Goal: Information Seeking & Learning: Find contact information

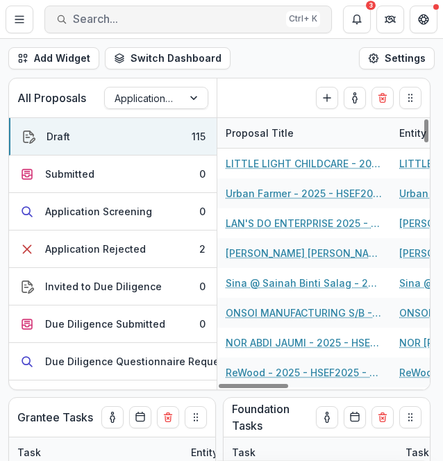
click at [147, 17] on span "Search..." at bounding box center [177, 18] width 208 height 13
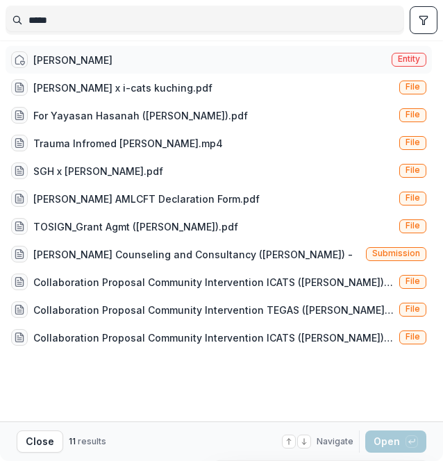
type input "*****"
click at [136, 49] on div "[PERSON_NAME] Entity" at bounding box center [219, 60] width 426 height 28
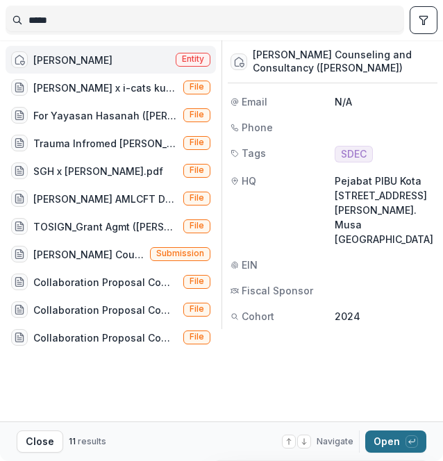
click at [383, 435] on button "Open with enter key" at bounding box center [395, 441] width 61 height 22
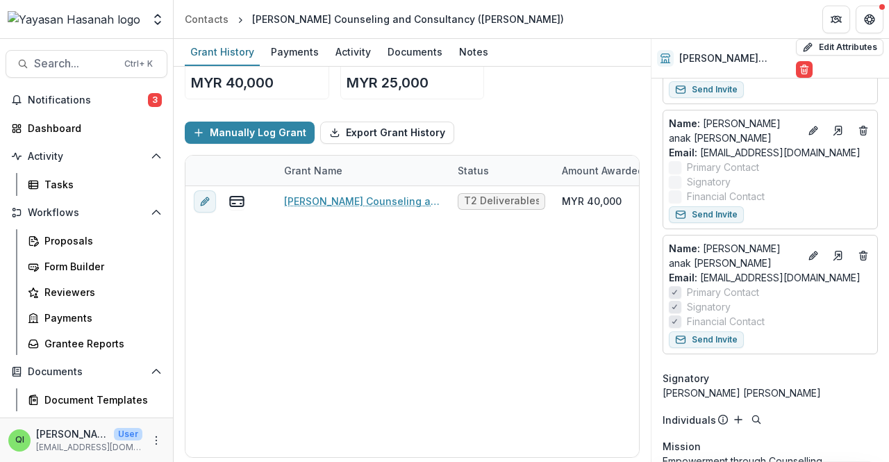
scroll to position [274, 0]
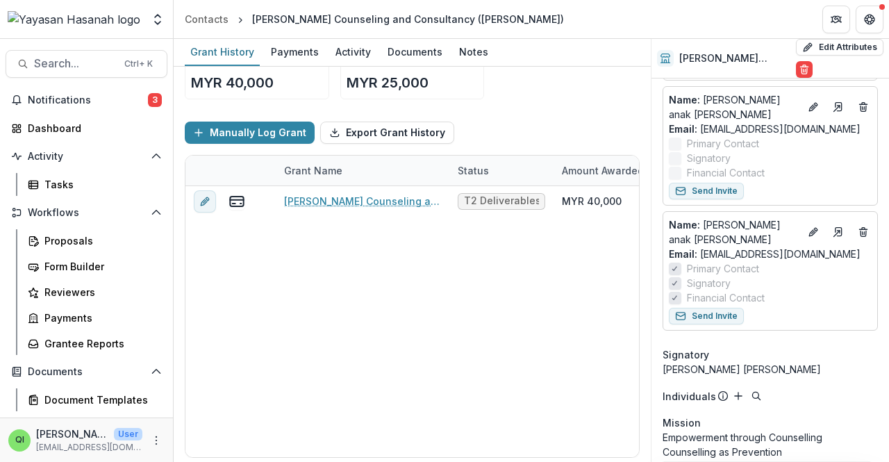
click at [442, 40] on div "Grant History Payments Activity Documents Notes" at bounding box center [412, 53] width 477 height 28
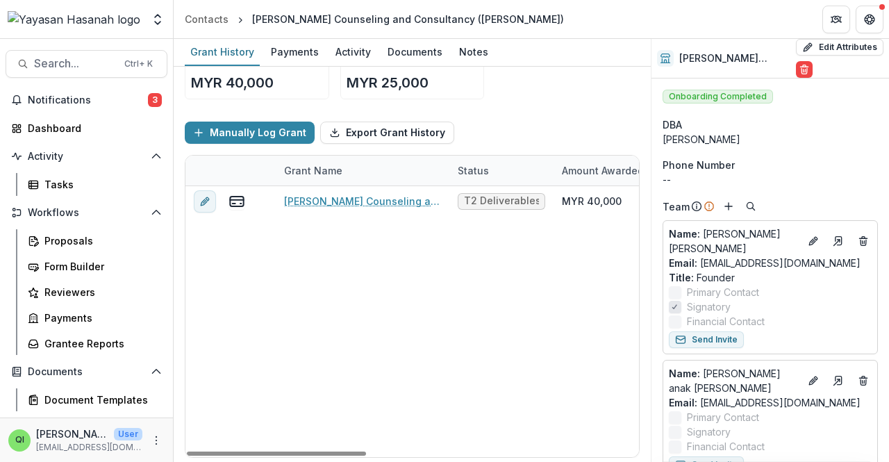
click at [442, 113] on div "Manually Log Grant Export Grant History" at bounding box center [412, 132] width 455 height 44
click at [72, 67] on span "Search..." at bounding box center [75, 63] width 82 height 13
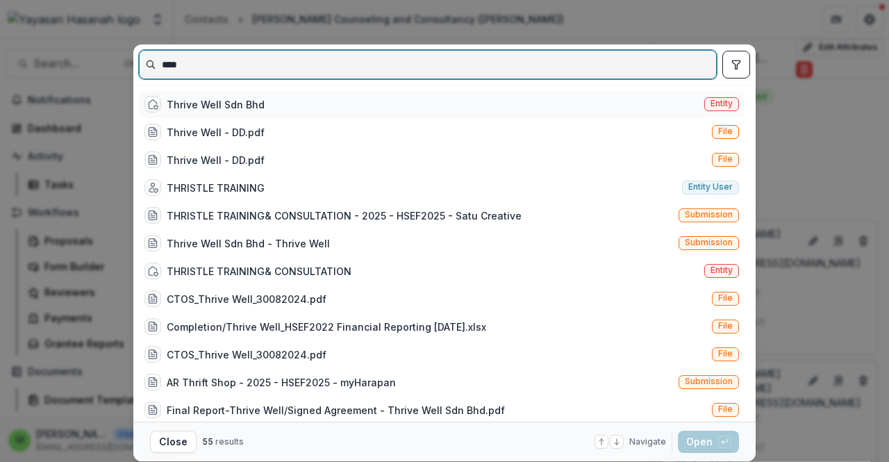
type input "****"
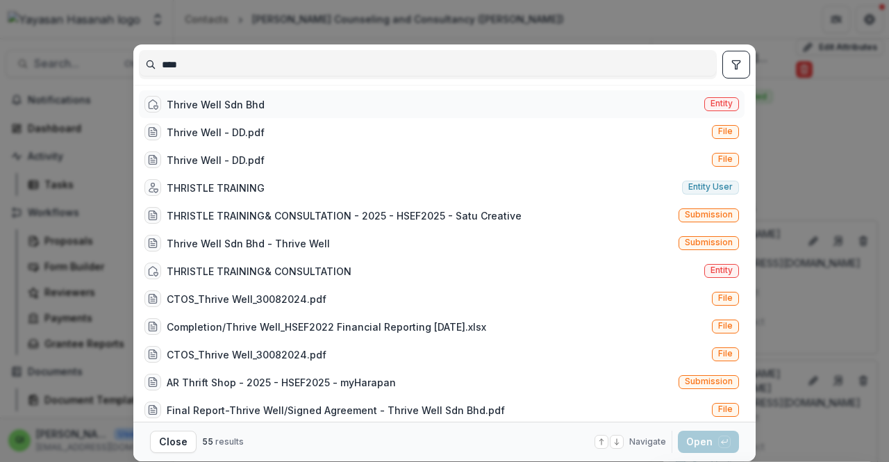
click at [266, 104] on div "Thrive Well Sdn Bhd Entity" at bounding box center [441, 104] width 605 height 28
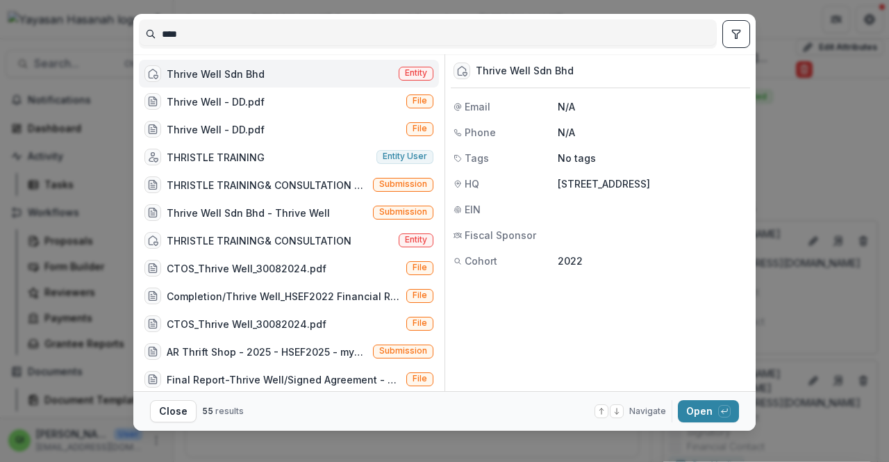
scroll to position [43, 0]
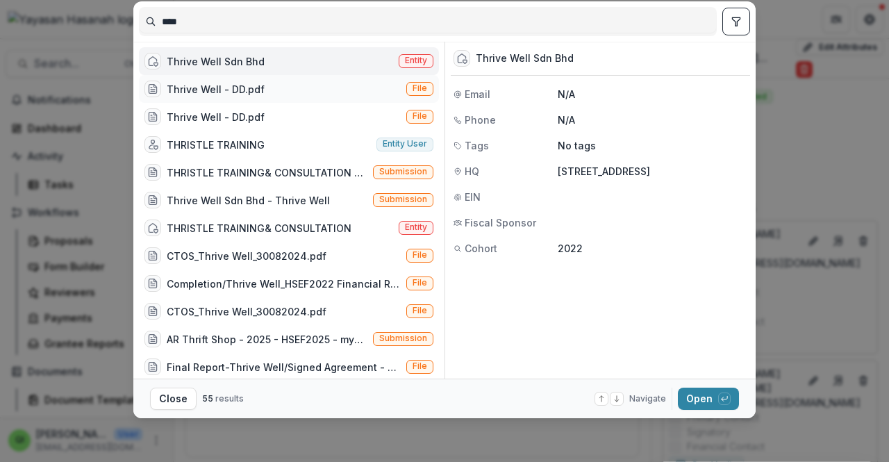
click at [326, 75] on div "Thrive Well - DD.pdf File" at bounding box center [289, 89] width 300 height 28
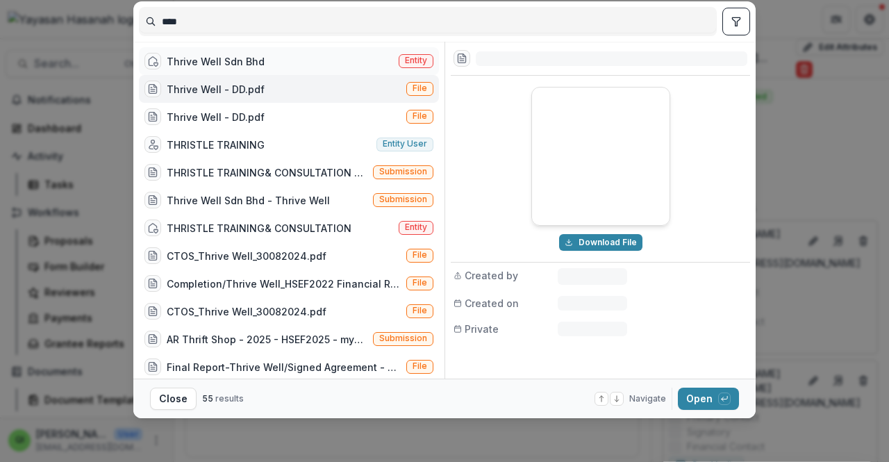
click at [331, 61] on div "Thrive Well Sdn Bhd Entity" at bounding box center [289, 61] width 300 height 28
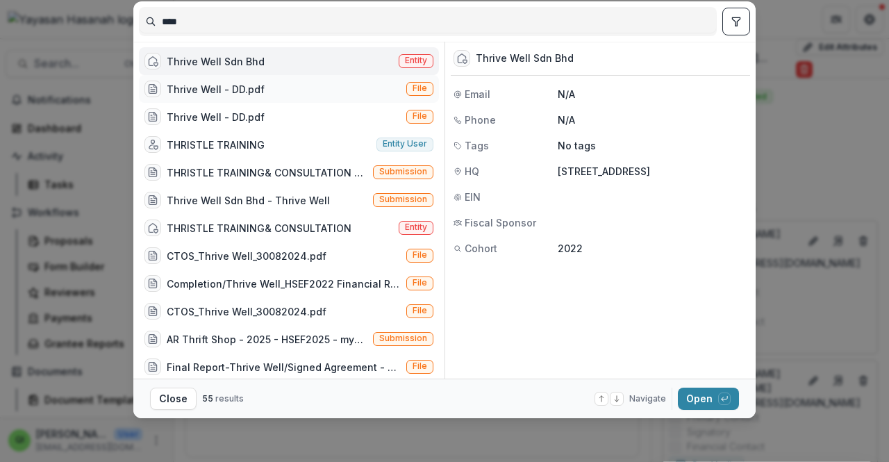
click at [290, 94] on div "Thrive Well - DD.pdf File" at bounding box center [289, 89] width 300 height 28
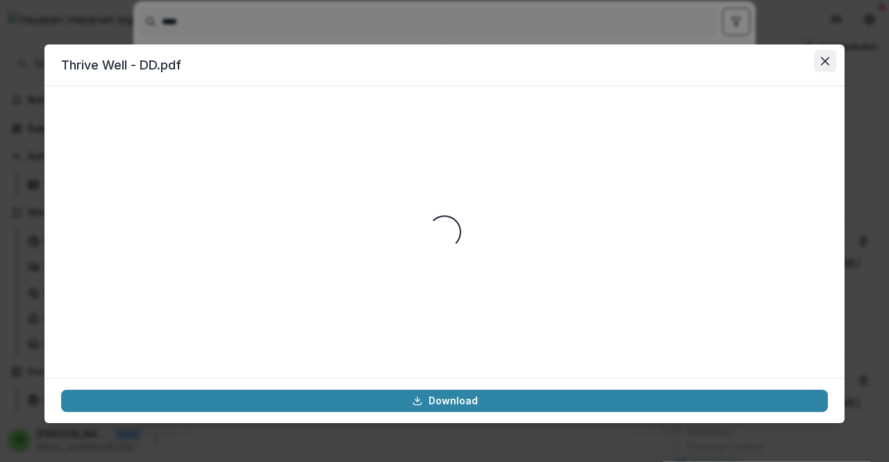
click at [442, 72] on button "Close" at bounding box center [825, 61] width 22 height 22
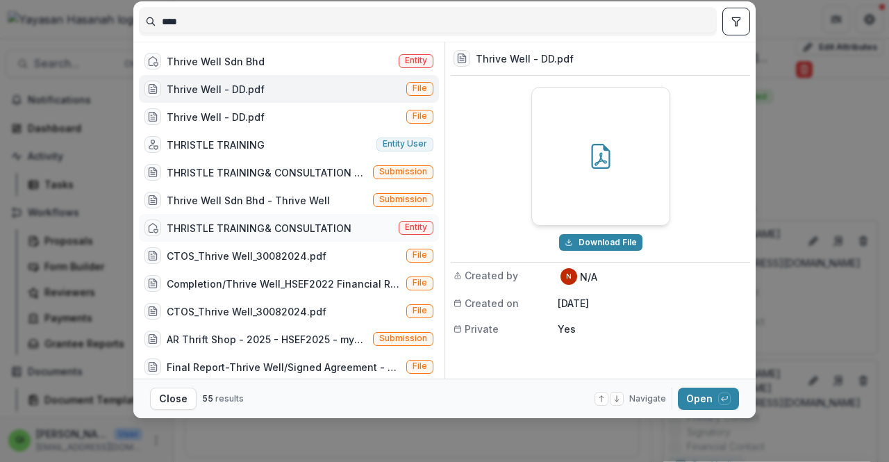
click at [353, 222] on div "THRISTLE TRAINING& CONSULTATION Entity" at bounding box center [289, 228] width 300 height 28
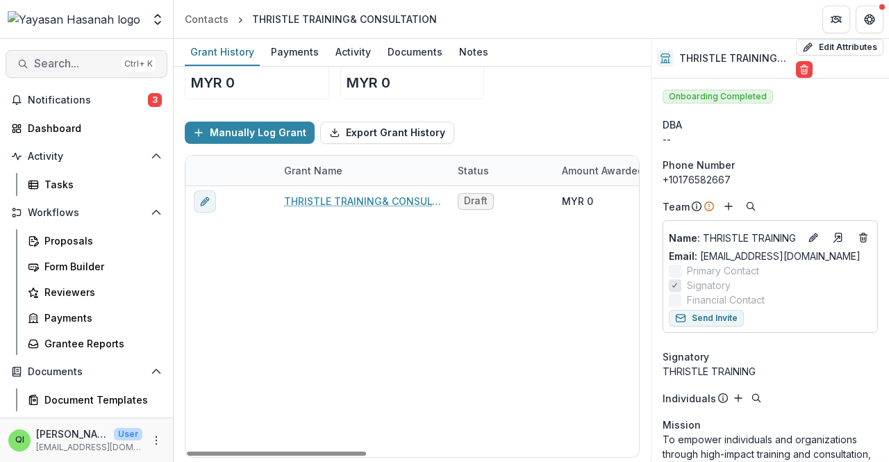
click at [67, 58] on span "Search..." at bounding box center [75, 63] width 82 height 13
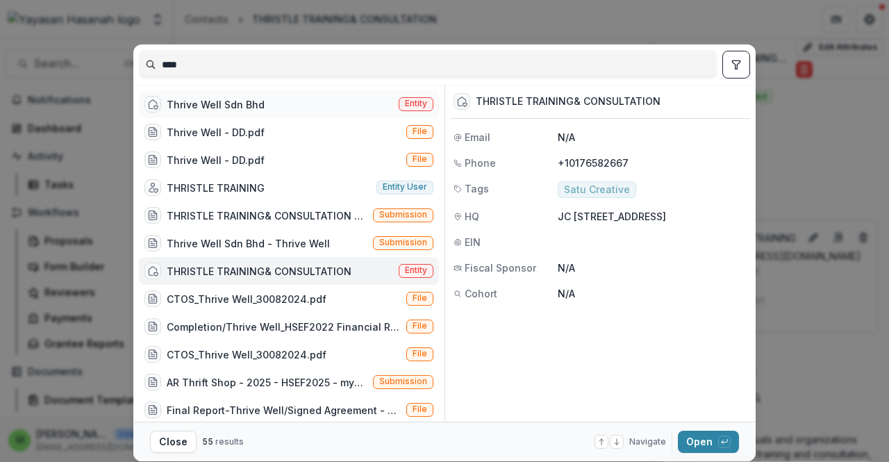
click at [382, 99] on div "Thrive Well Sdn Bhd Entity" at bounding box center [289, 104] width 300 height 28
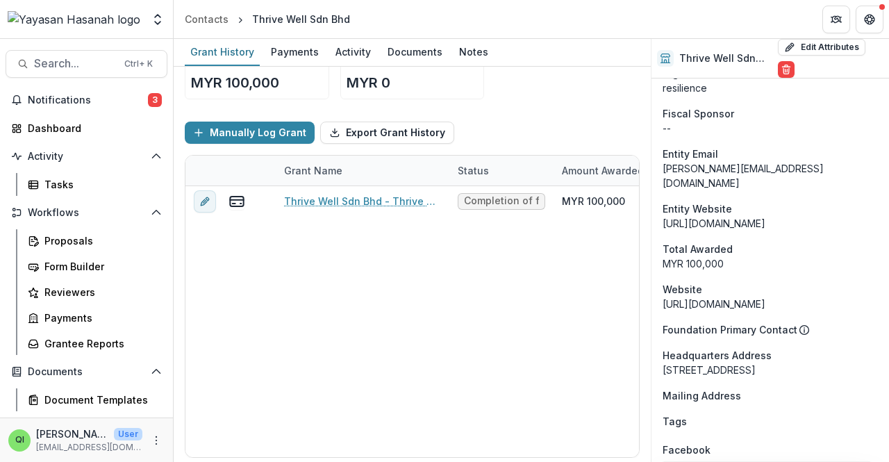
scroll to position [383, 0]
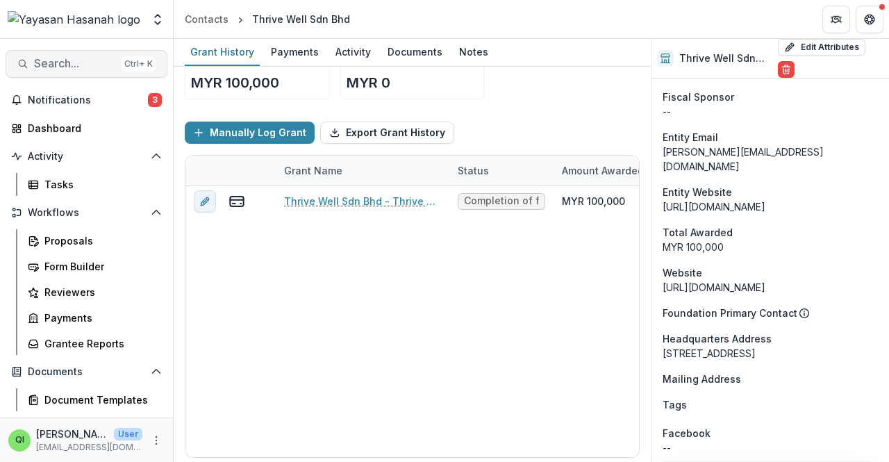
click at [74, 55] on button "Search... Ctrl + K" at bounding box center [87, 64] width 162 height 28
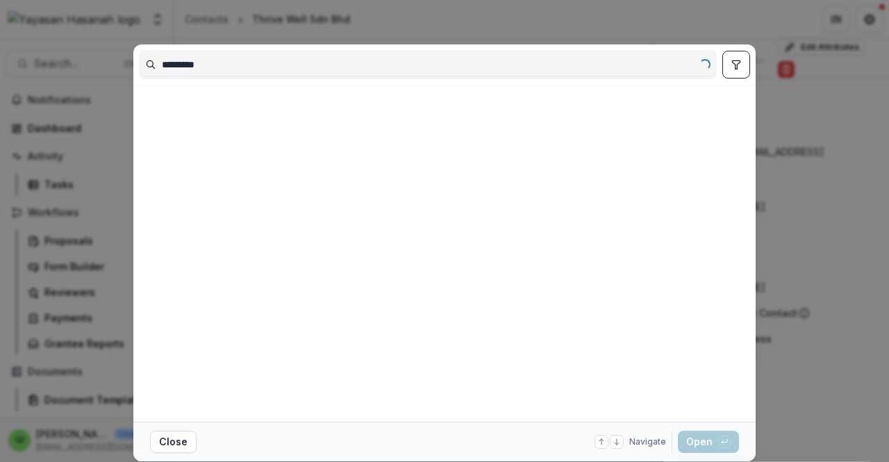
type input "*********"
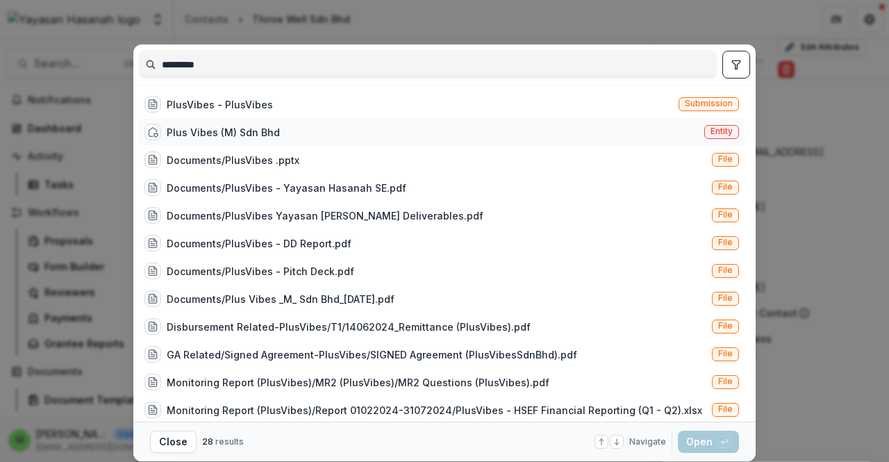
click at [235, 131] on div "Plus Vibes (M) Sdn Bhd" at bounding box center [223, 132] width 113 height 15
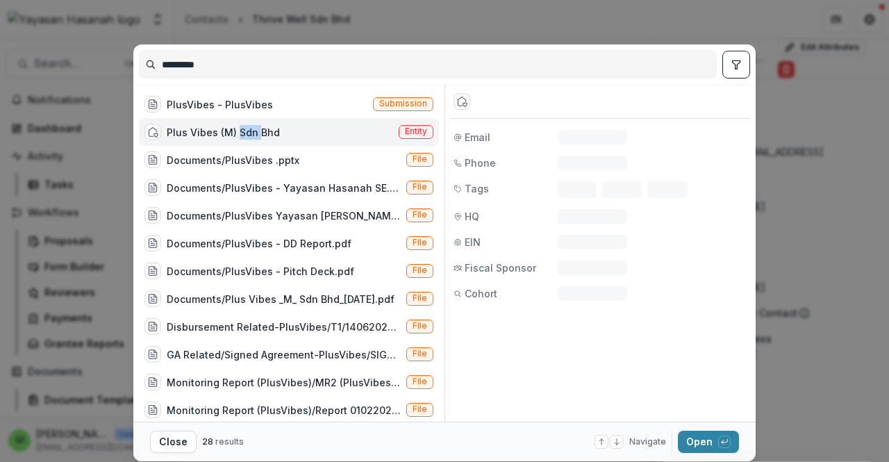
click at [235, 131] on div "Plus Vibes (M) Sdn Bhd" at bounding box center [223, 132] width 113 height 15
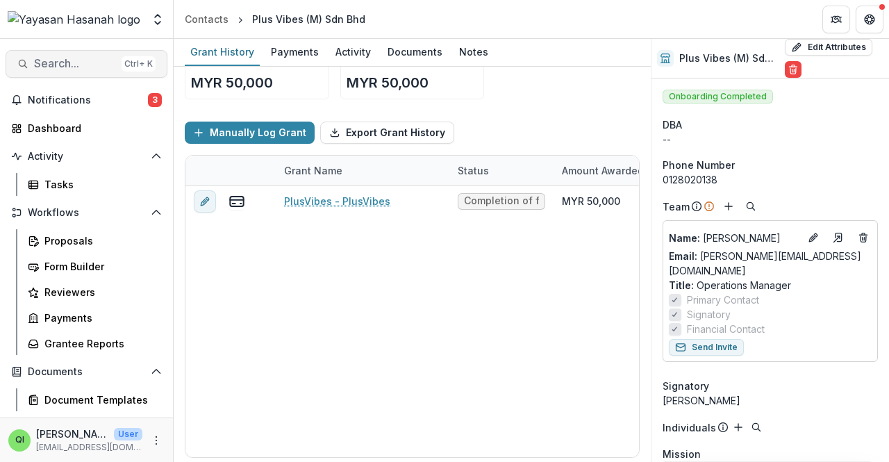
click at [85, 50] on button "Search... Ctrl + K" at bounding box center [87, 64] width 162 height 28
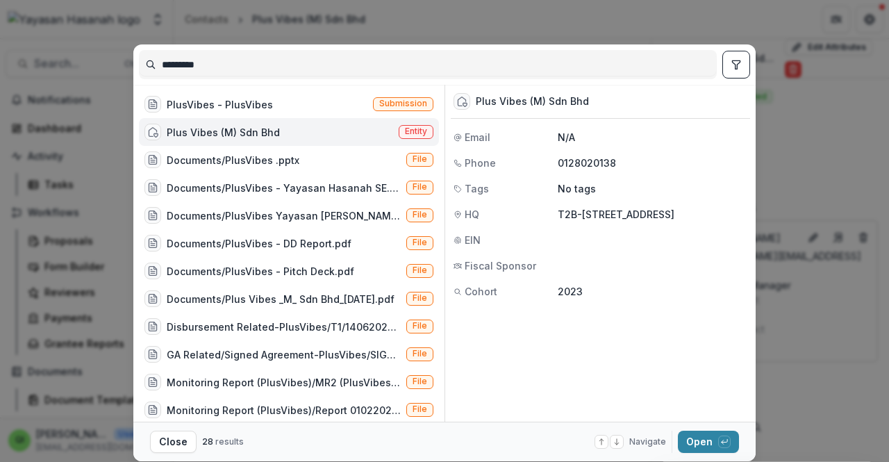
click at [204, 66] on input "*********" at bounding box center [428, 64] width 576 height 22
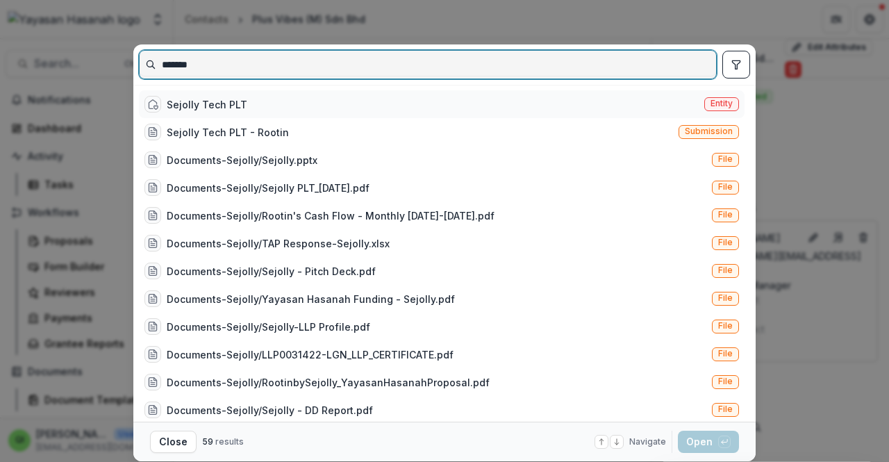
type input "*******"
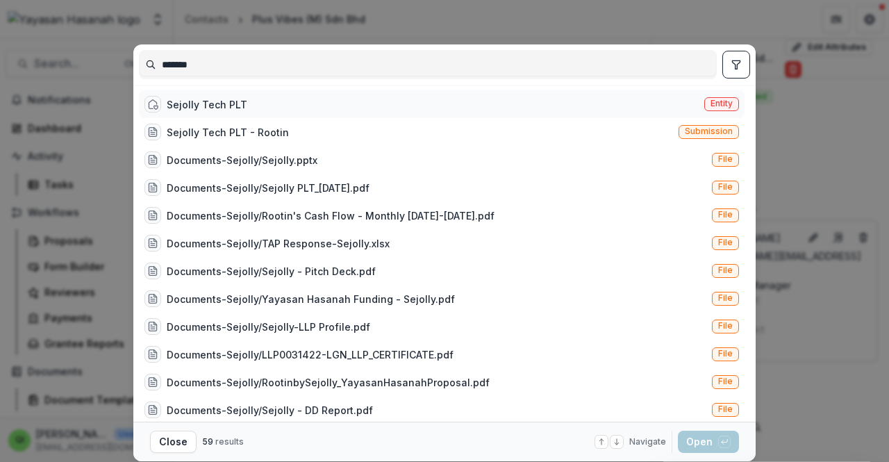
click at [442, 115] on div "Sejolly Tech PLT Entity" at bounding box center [441, 104] width 605 height 28
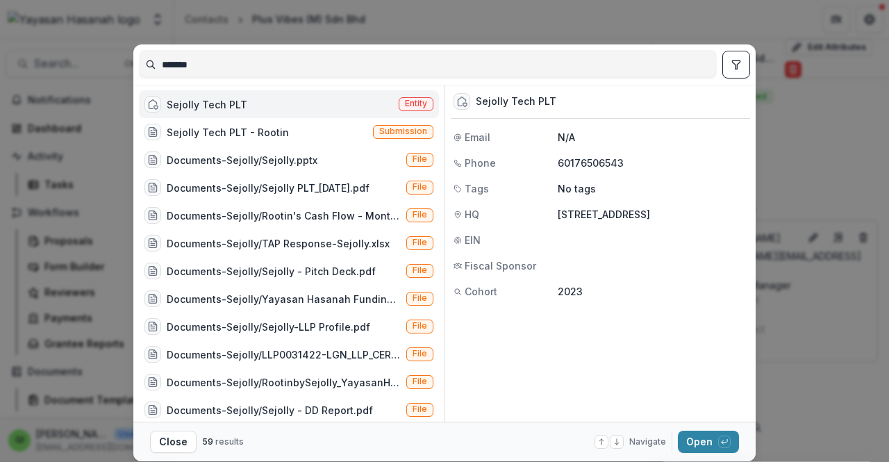
click at [317, 105] on div "Sejolly Tech PLT Entity" at bounding box center [289, 104] width 300 height 28
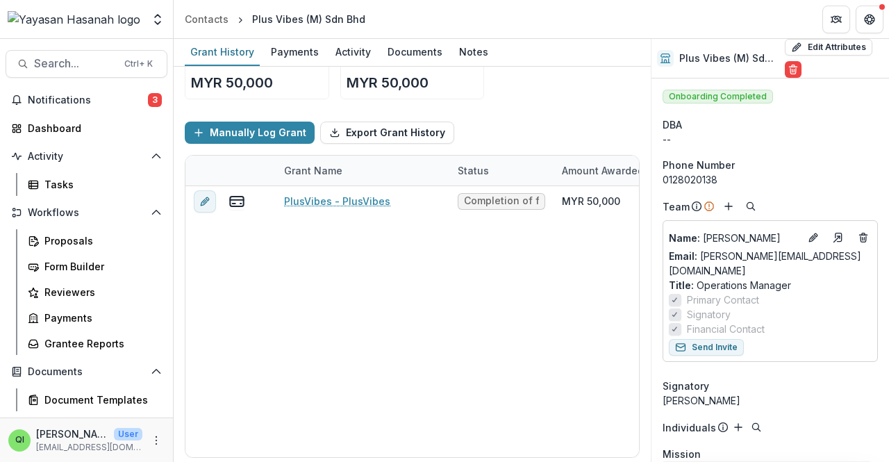
click at [317, 105] on div "Sejolly Tech PLT Entity" at bounding box center [289, 104] width 300 height 28
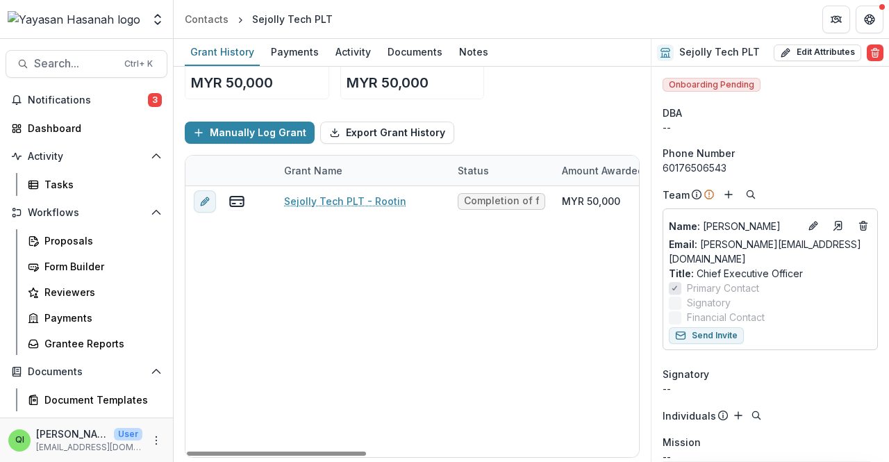
click at [442, 255] on div "Sejolly Tech PLT - Rootin Completion of first round funding MYR 50,000 MYR 50,0…" at bounding box center [751, 321] width 1132 height 271
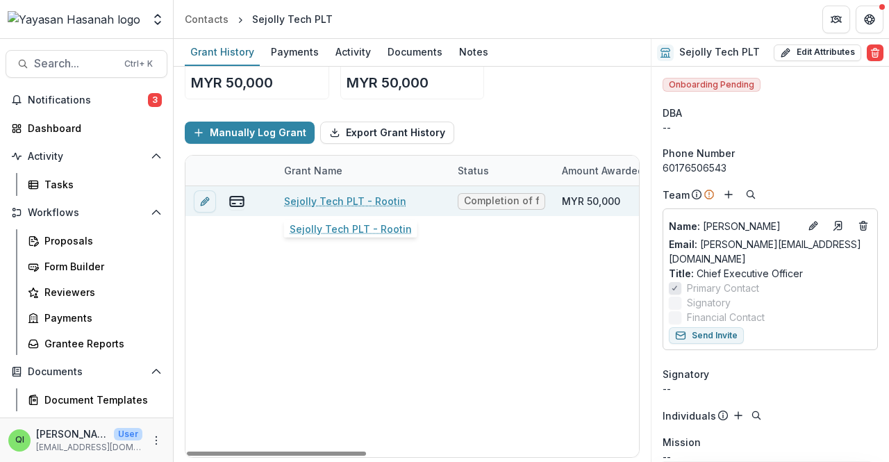
click at [361, 203] on link "Sejolly Tech PLT - Rootin" at bounding box center [345, 201] width 122 height 15
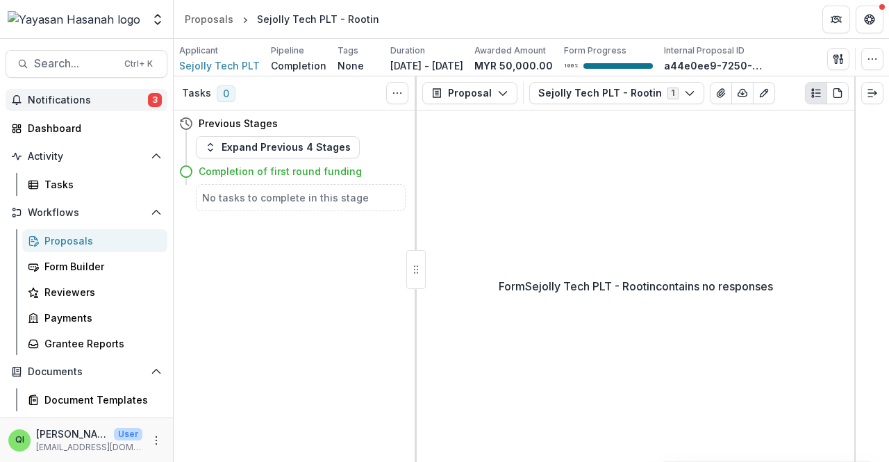
click at [106, 105] on span "Notifications" at bounding box center [88, 100] width 120 height 12
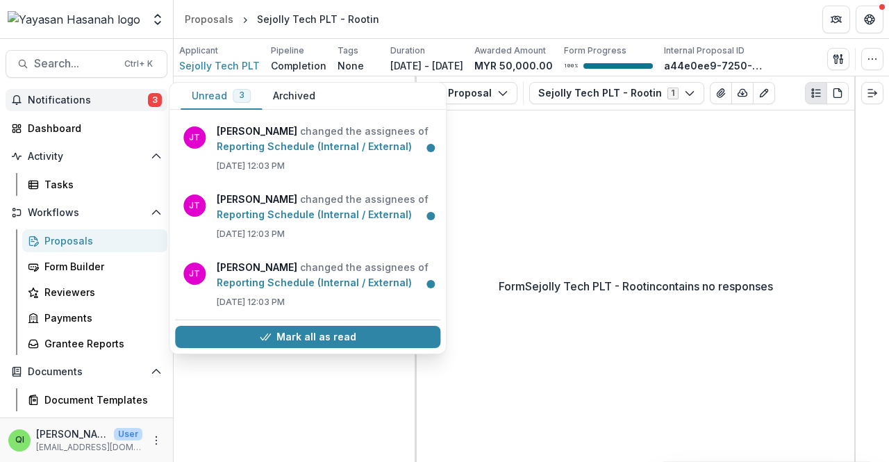
click at [106, 105] on span "Notifications" at bounding box center [88, 100] width 120 height 12
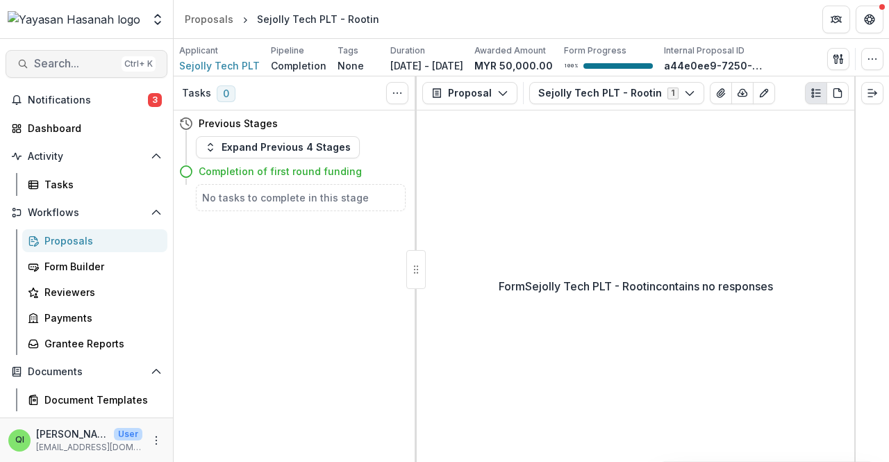
click at [78, 60] on span "Search..." at bounding box center [75, 63] width 82 height 13
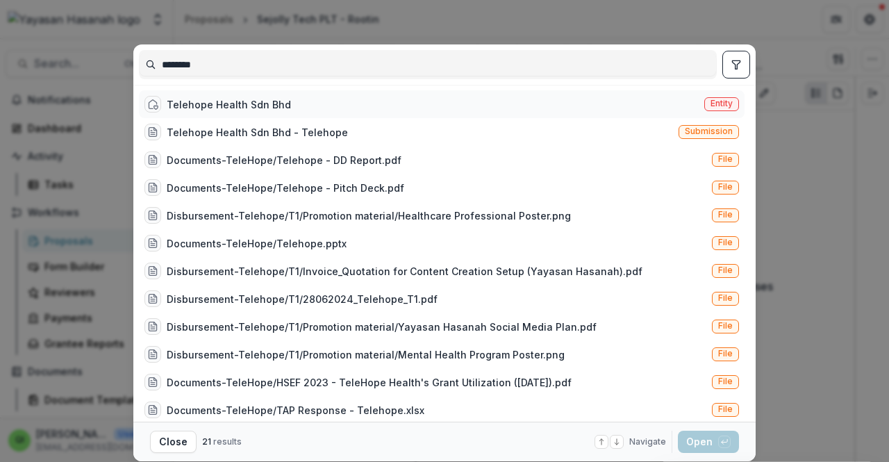
type input "********"
click at [245, 110] on div "Telehope Health Sdn Bhd" at bounding box center [229, 104] width 124 height 15
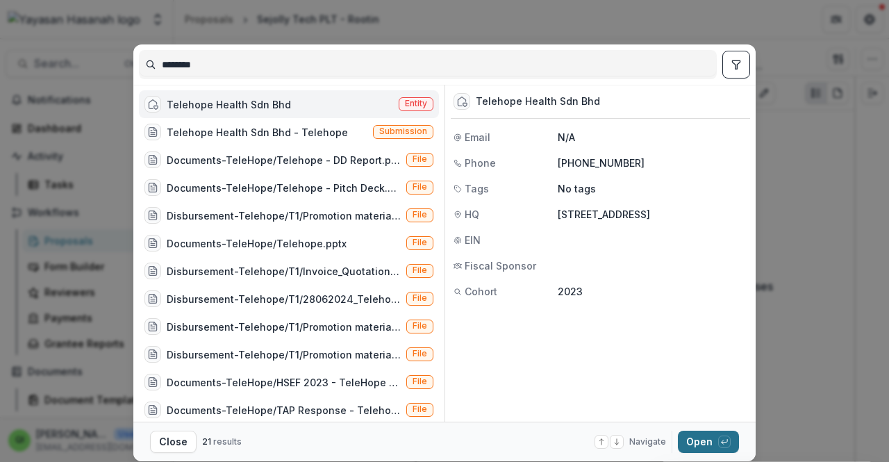
click at [442, 443] on polyline "button" at bounding box center [722, 442] width 2 height 4
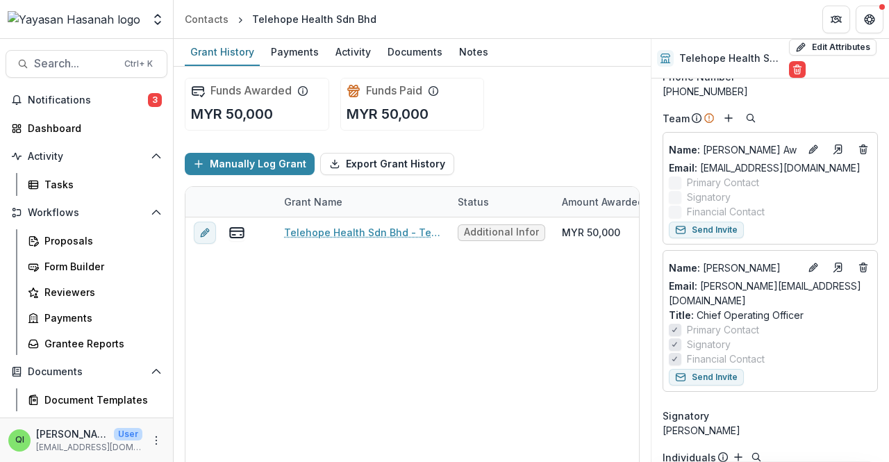
scroll to position [69, 0]
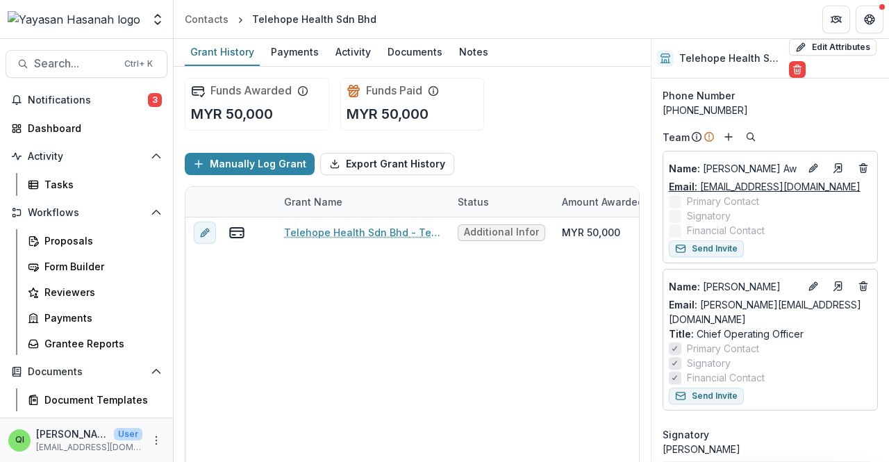
click at [442, 191] on link "Email: awtsungwai@telehopehealth.com" at bounding box center [765, 186] width 192 height 15
click at [442, 276] on div "Telehope Health Sdn Bhd - Telehope Additional Information Requested #2 MYR 50,0…" at bounding box center [751, 352] width 1132 height 271
click at [94, 65] on span "Search..." at bounding box center [75, 63] width 82 height 13
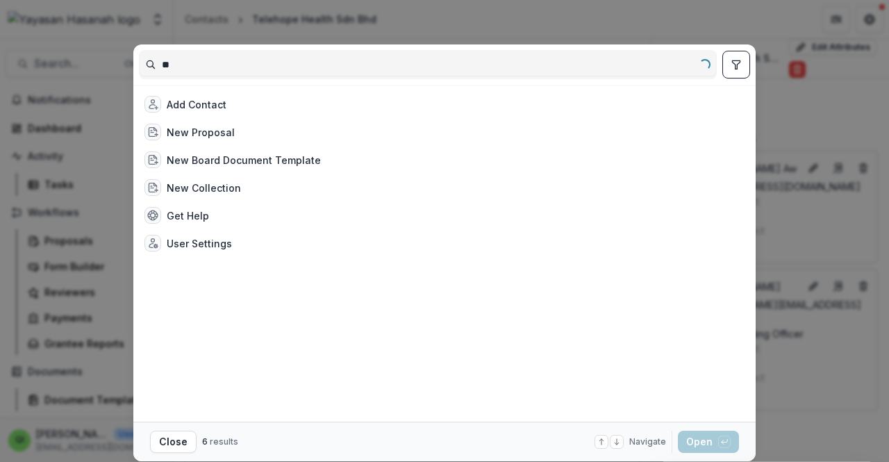
type input "*"
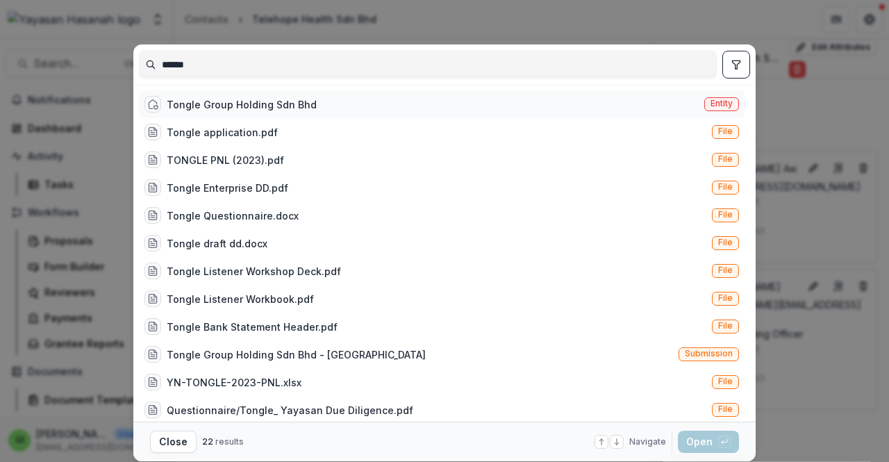
type input "******"
click at [259, 97] on div "Tongle Group Holding Sdn Bhd" at bounding box center [242, 104] width 150 height 15
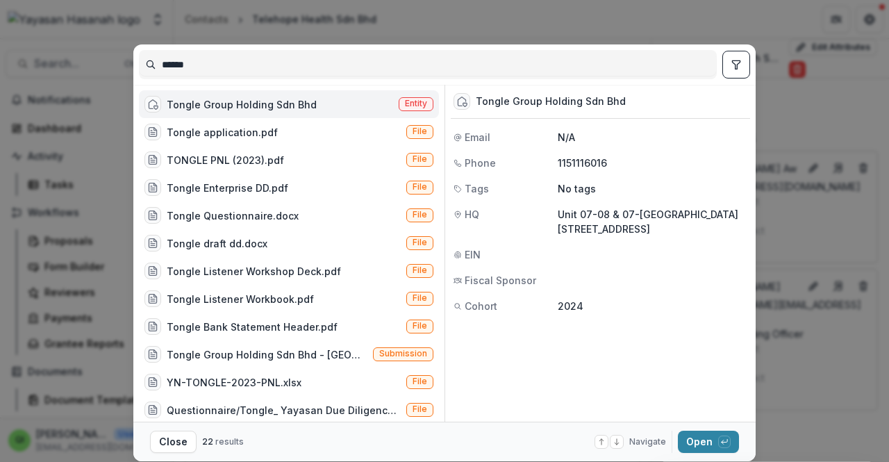
click at [442, 428] on footer "Close 22 results Navigate up and down with arrow keys Open with enter key" at bounding box center [444, 441] width 622 height 40
click at [442, 435] on button "Open with enter key" at bounding box center [708, 441] width 61 height 22
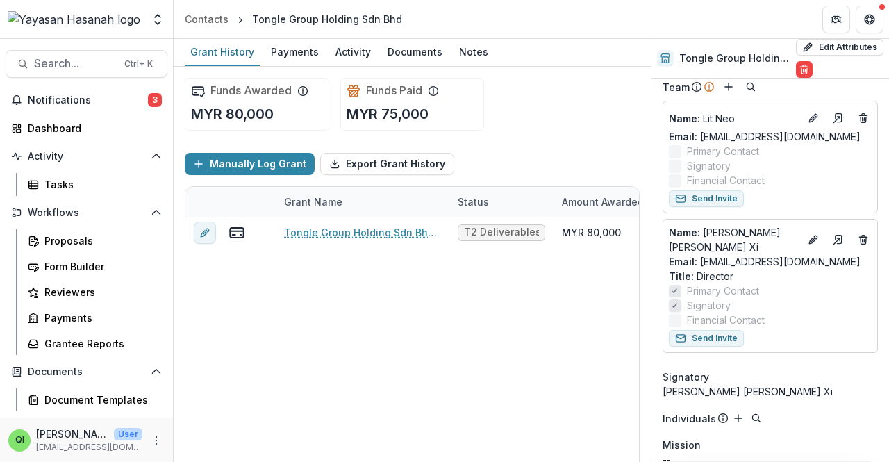
scroll to position [139, 0]
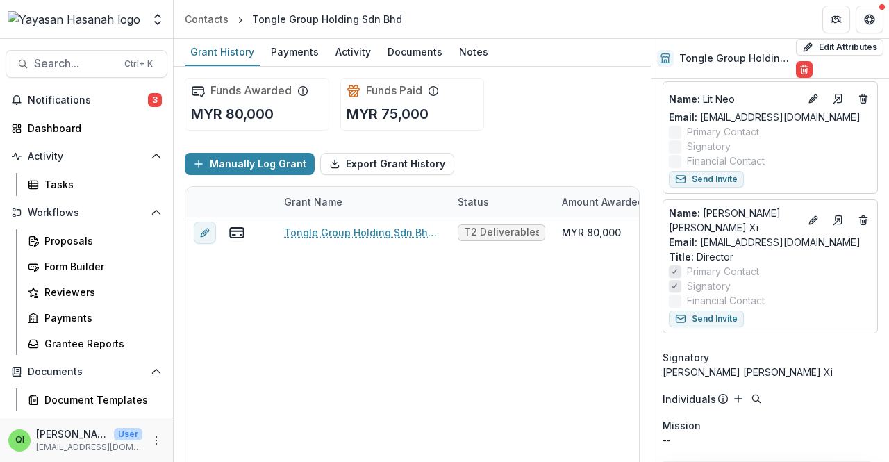
click at [442, 273] on div "Tongle Group Holding Sdn Bhd - Tongle T2 Deliverables Req MYR 80,000 MYR 75,000…" at bounding box center [751, 352] width 1132 height 271
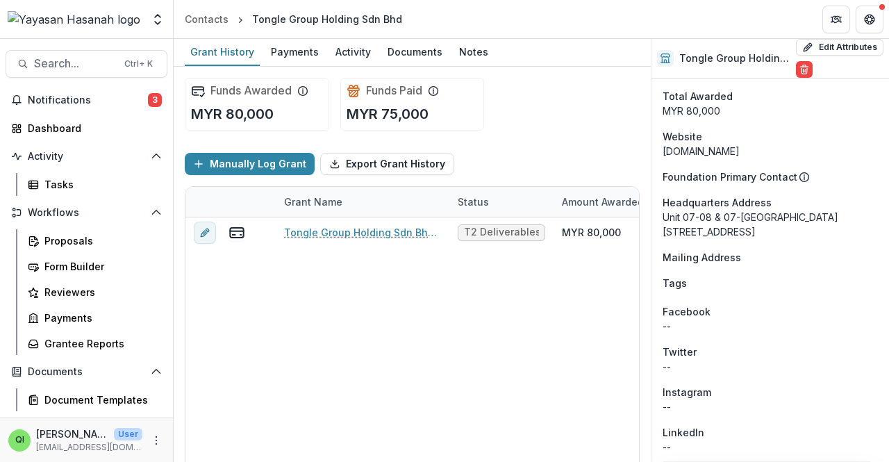
scroll to position [903, 0]
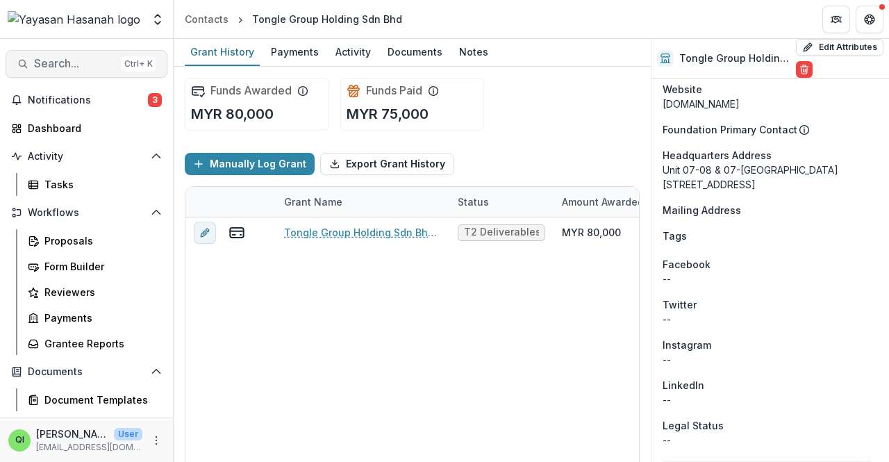
click at [78, 70] on button "Search... Ctrl + K" at bounding box center [87, 64] width 162 height 28
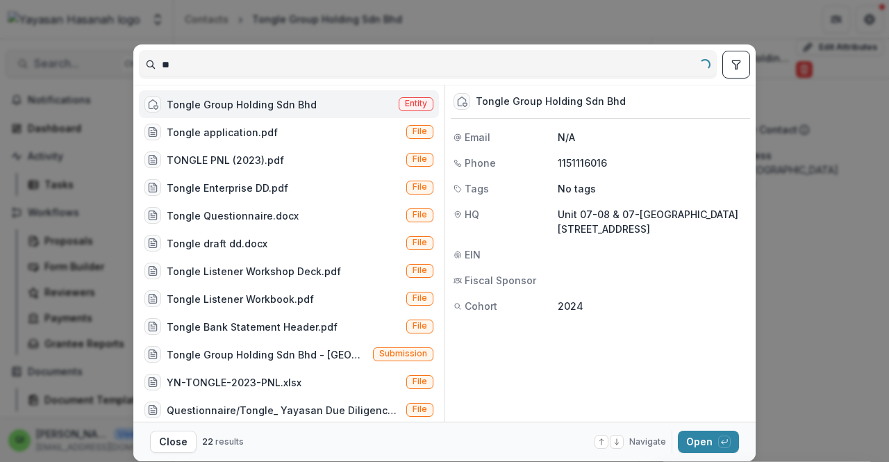
type input "*"
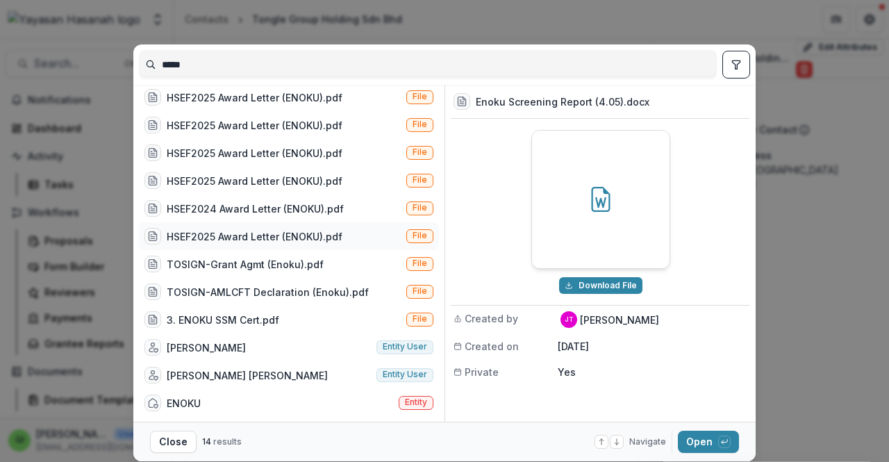
scroll to position [43, 0]
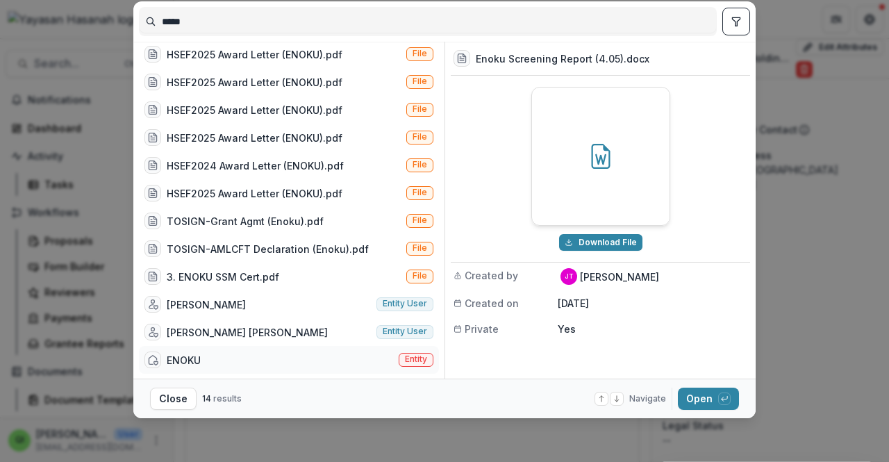
type input "*****"
click at [368, 348] on div "ENOKU Entity" at bounding box center [289, 360] width 300 height 28
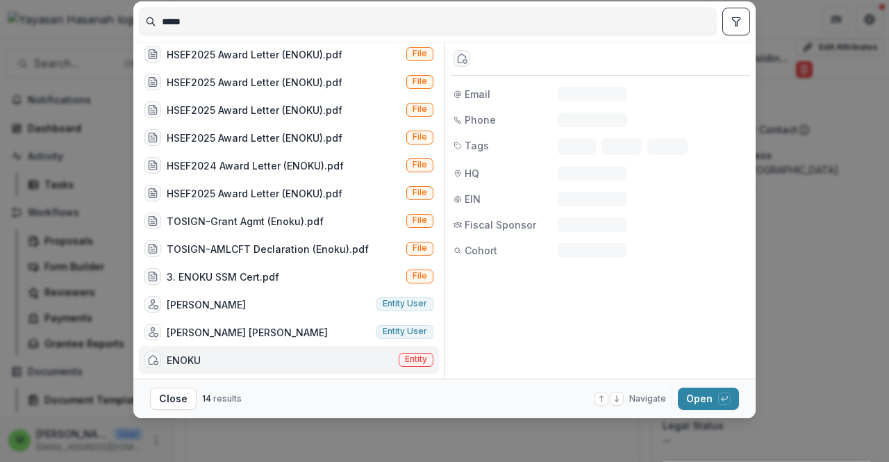
scroll to position [51, 0]
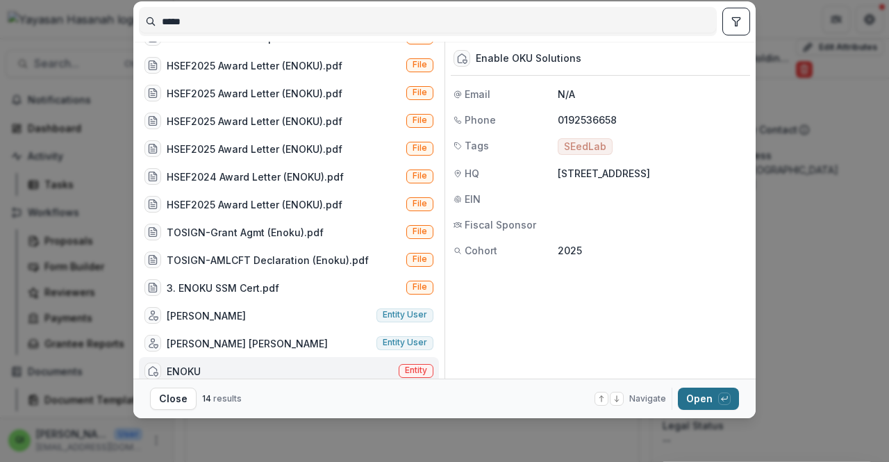
click at [442, 401] on div "button" at bounding box center [724, 398] width 12 height 12
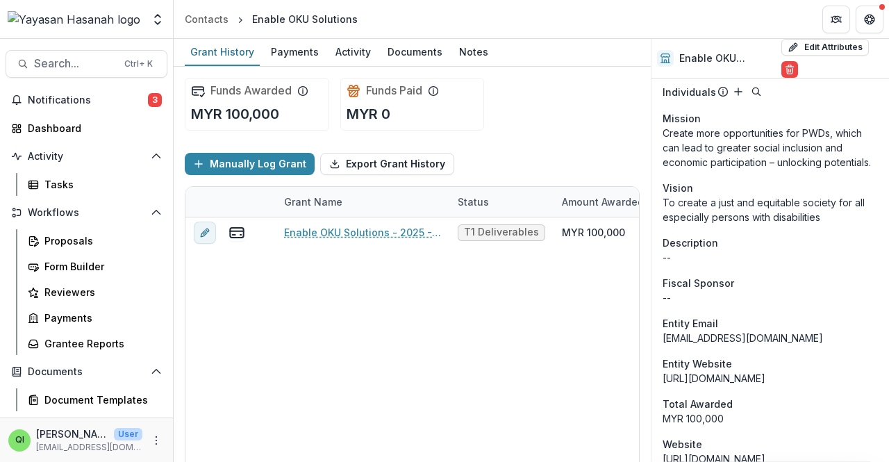
scroll to position [446, 0]
drag, startPoint x: 733, startPoint y: 317, endPoint x: 664, endPoint y: 318, distance: 68.7
click at [442, 331] on div "hi@enoku.my" at bounding box center [769, 338] width 215 height 15
copy div "hi@enoku.my"
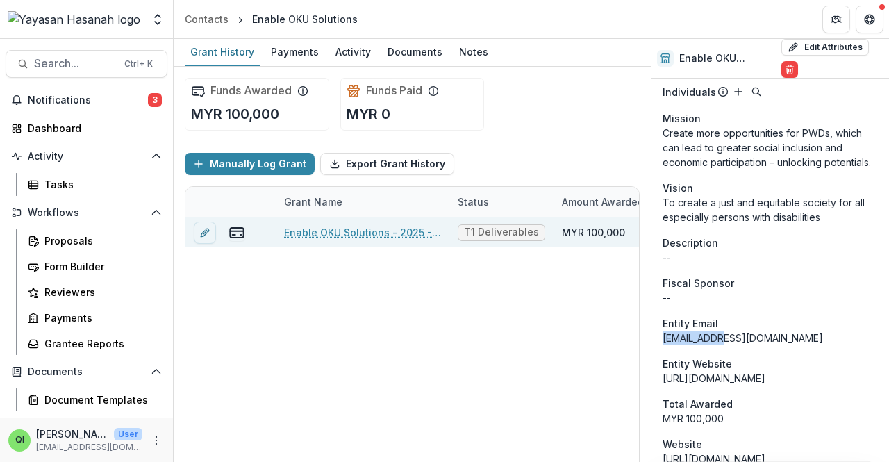
click at [340, 230] on link "Enable OKU Solutions - 2025 - HSEF2025 - Petronas SEEd.Lab" at bounding box center [362, 232] width 157 height 15
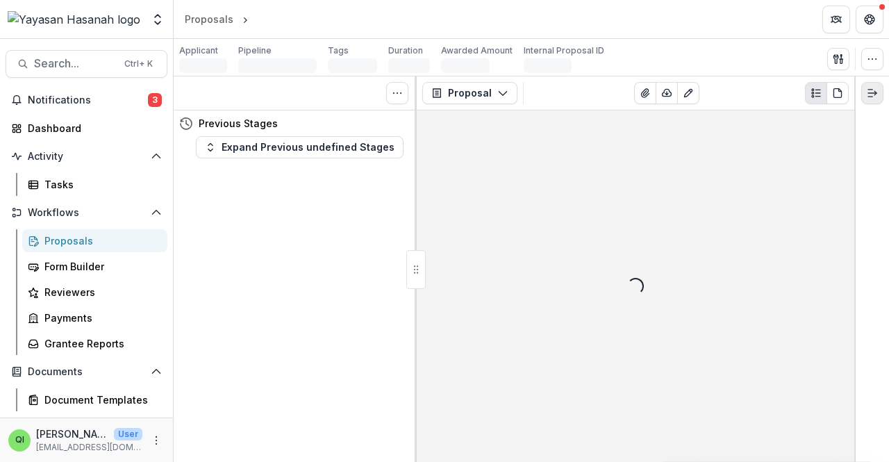
click at [442, 89] on button "Expand right" at bounding box center [872, 93] width 22 height 22
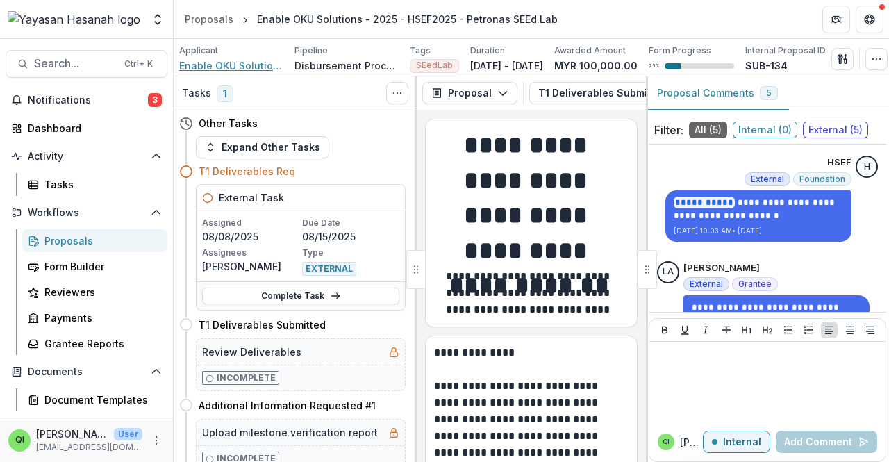
click at [267, 64] on span "Enable OKU Solutions" at bounding box center [231, 65] width 104 height 15
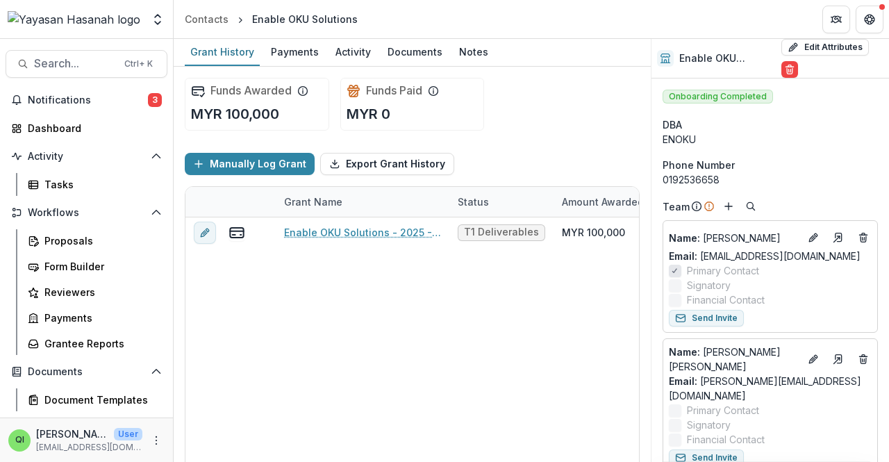
click at [442, 158] on div "Manually Log Grant Export Grant History" at bounding box center [412, 164] width 455 height 44
click at [442, 45] on div "Grant History Payments Activity Documents Notes" at bounding box center [412, 53] width 477 height 28
click at [89, 65] on span "Search..." at bounding box center [75, 63] width 82 height 13
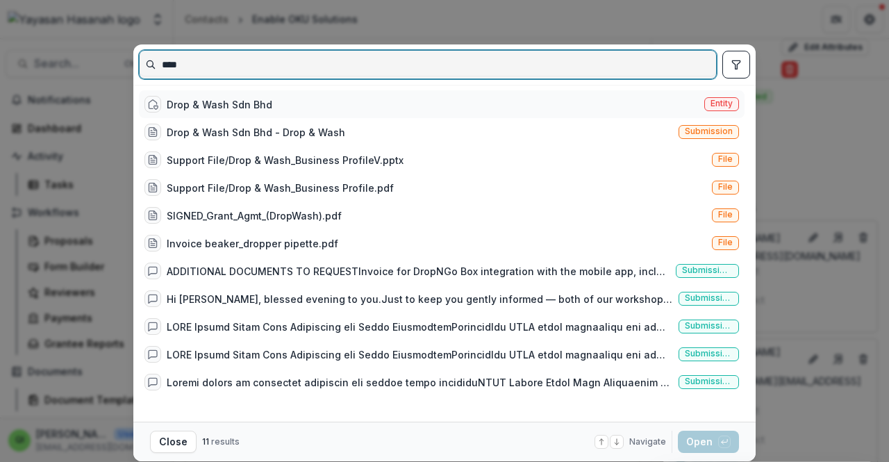
type input "****"
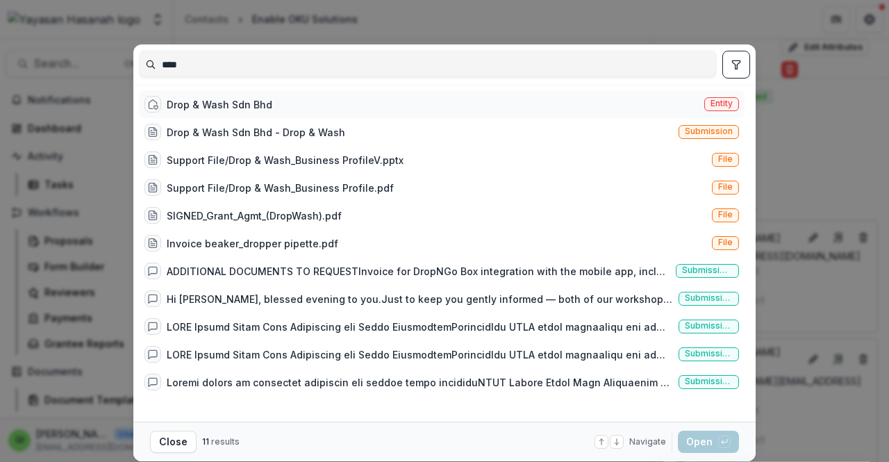
click at [287, 108] on div "Drop & Wash Sdn Bhd Entity" at bounding box center [441, 104] width 605 height 28
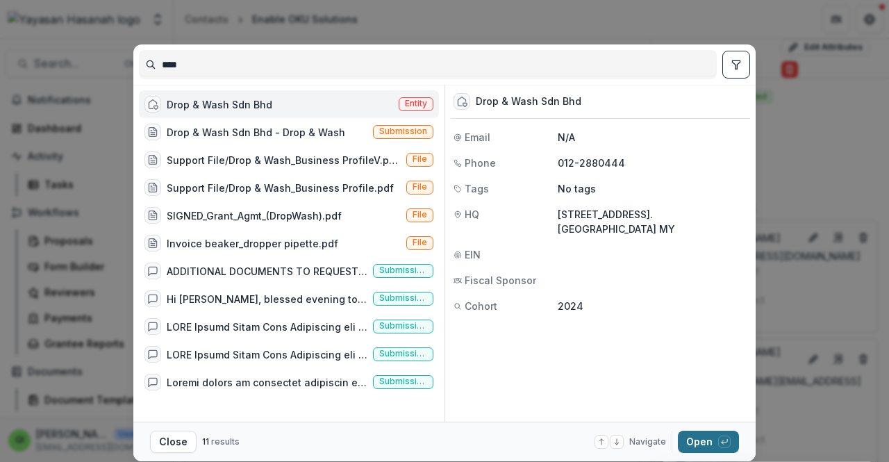
click at [442, 431] on button "Open with enter key" at bounding box center [708, 441] width 61 height 22
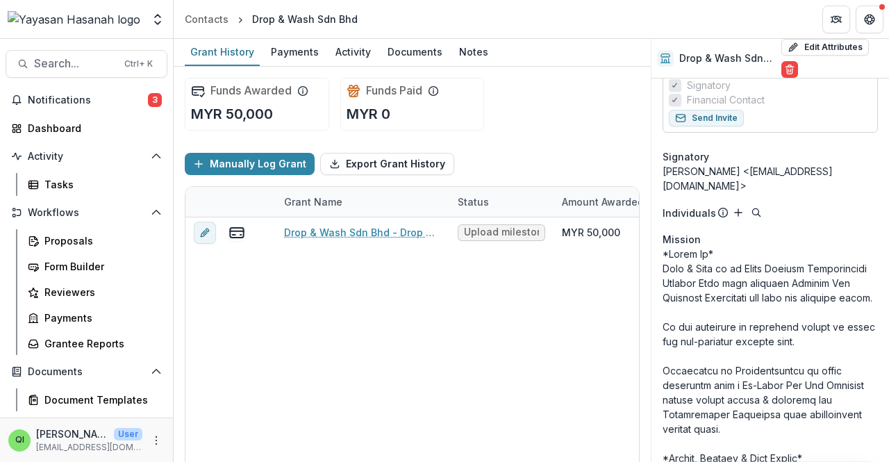
scroll to position [283, 0]
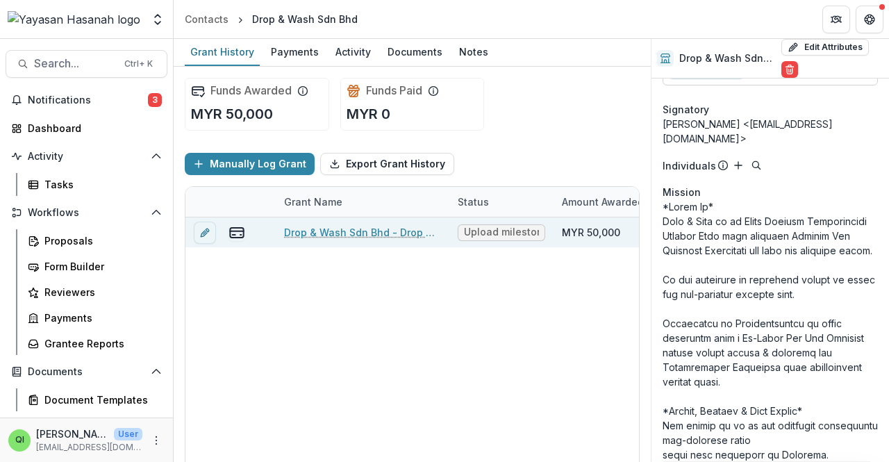
click at [387, 226] on link "Drop & Wash Sdn Bhd - Drop & Wash" at bounding box center [362, 232] width 157 height 15
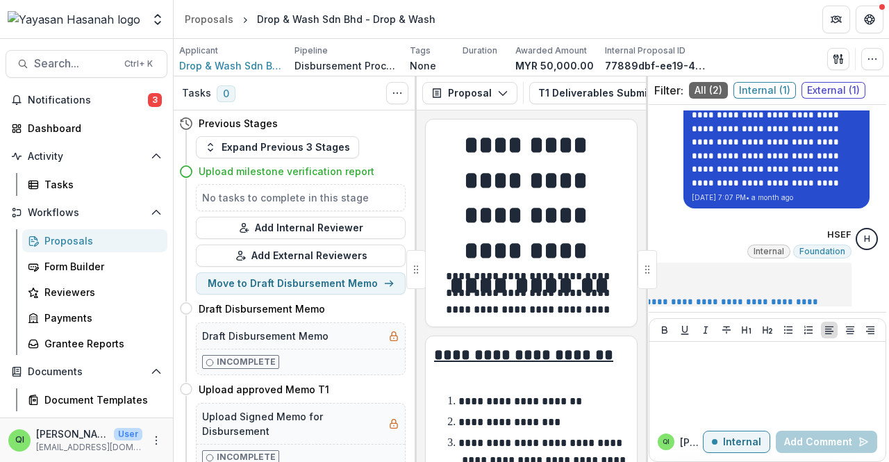
scroll to position [446, 0]
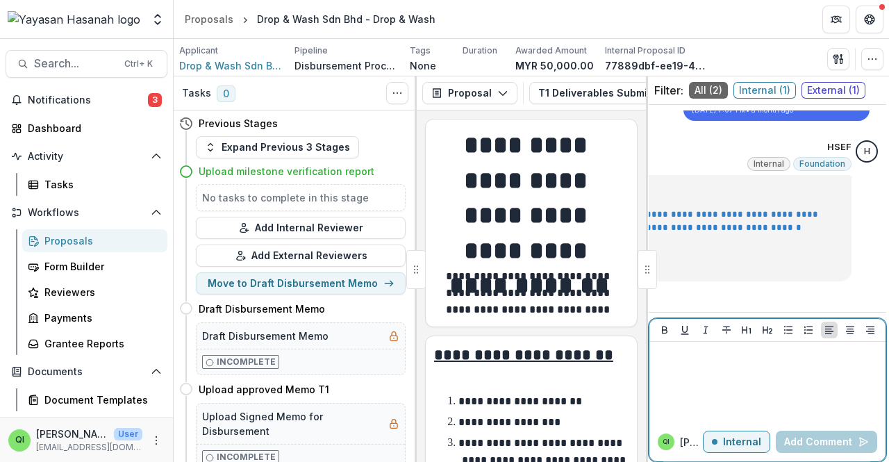
click at [442, 394] on div at bounding box center [767, 381] width 225 height 69
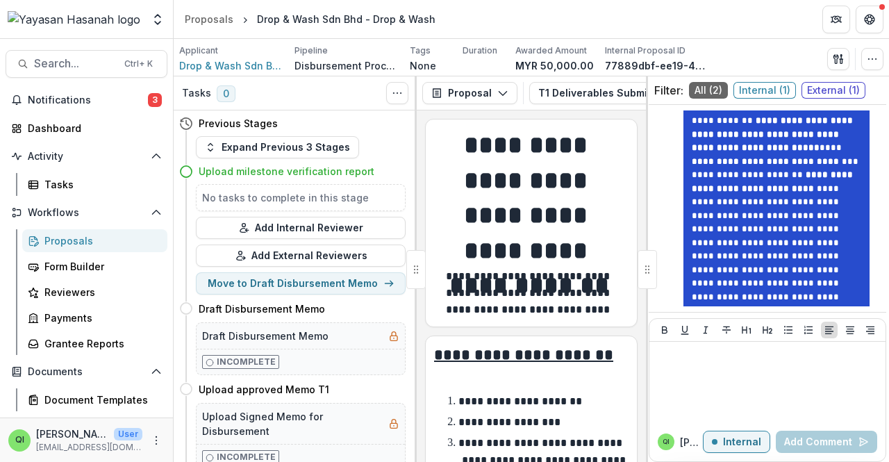
scroll to position [264, 0]
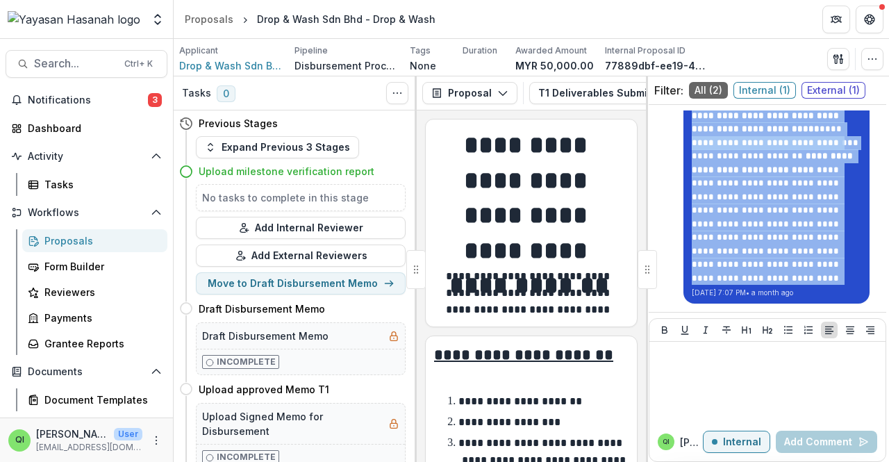
drag, startPoint x: 693, startPoint y: 160, endPoint x: 810, endPoint y: 267, distance: 158.2
click at [442, 267] on div "**********" at bounding box center [776, 95] width 169 height 379
copy div "**********"
